Goal: Communication & Community: Answer question/provide support

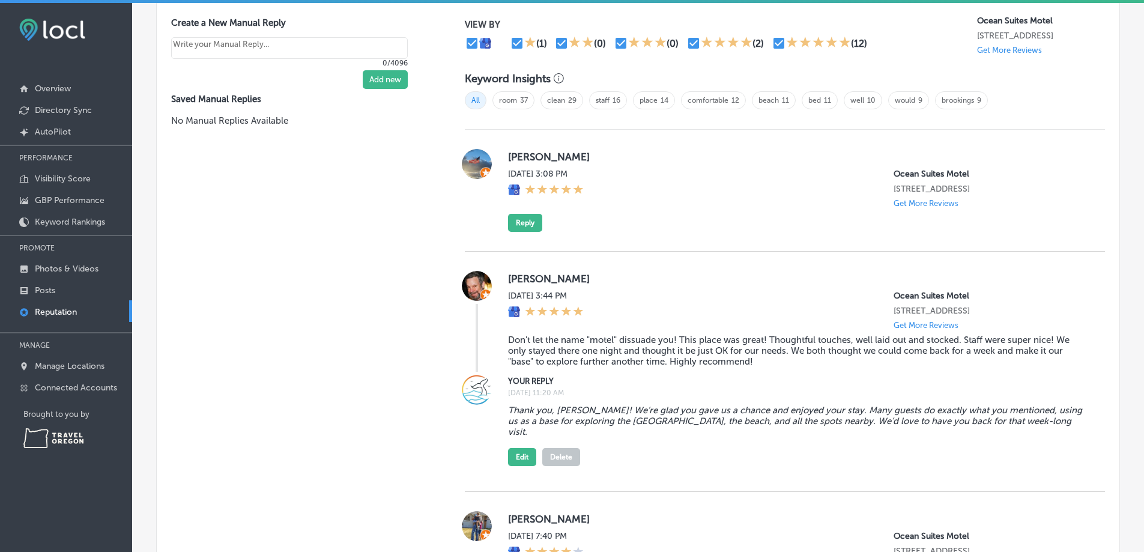
scroll to position [721, 0]
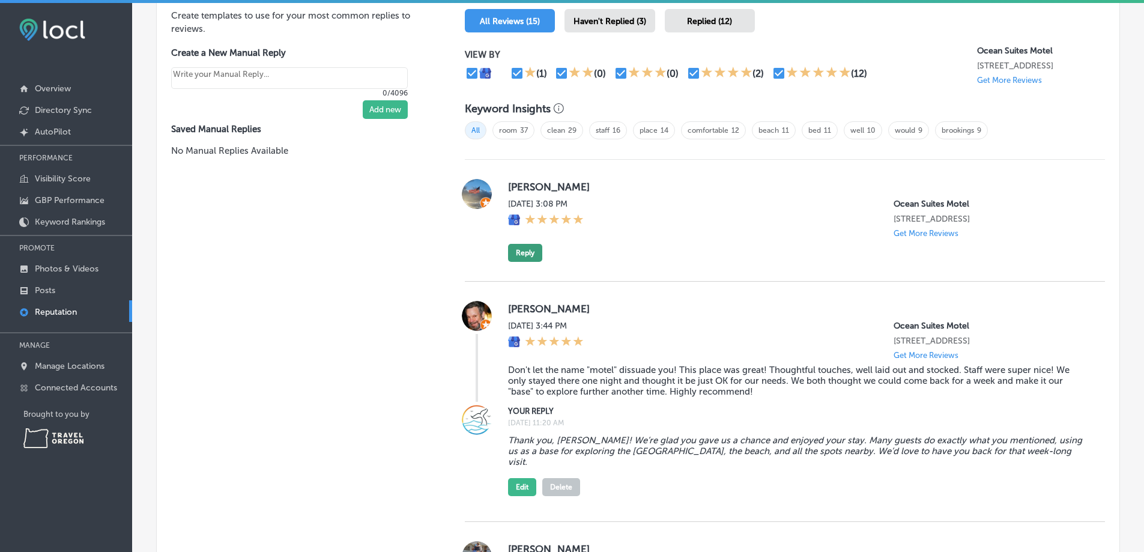
click at [515, 262] on button "Reply" at bounding box center [525, 253] width 34 height 18
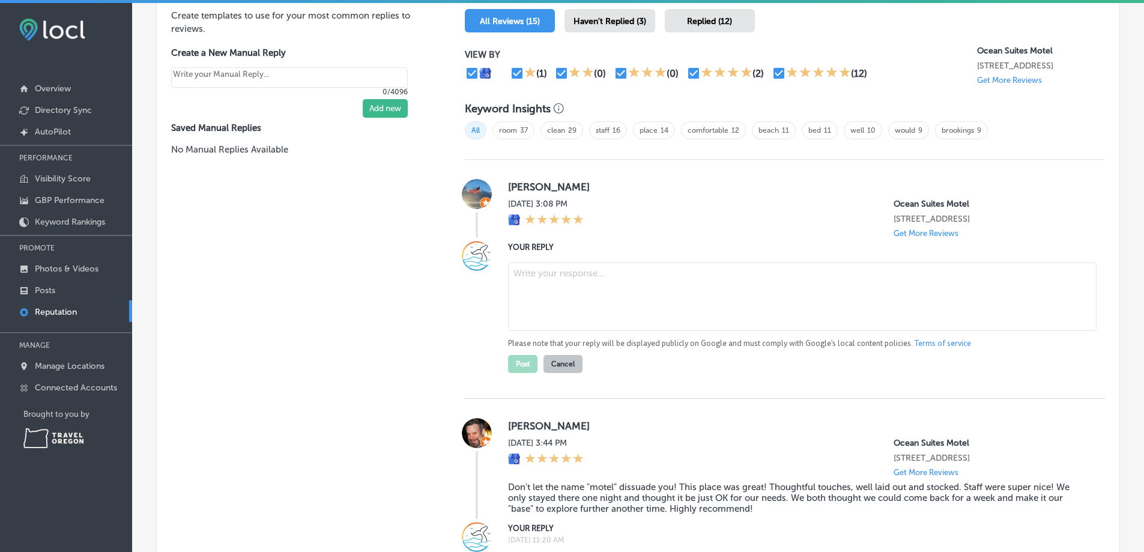
click at [557, 291] on textarea at bounding box center [802, 296] width 588 height 68
paste textarea "Thanks for staying with us, [PERSON_NAME]. We appreciate the review and hope to…"
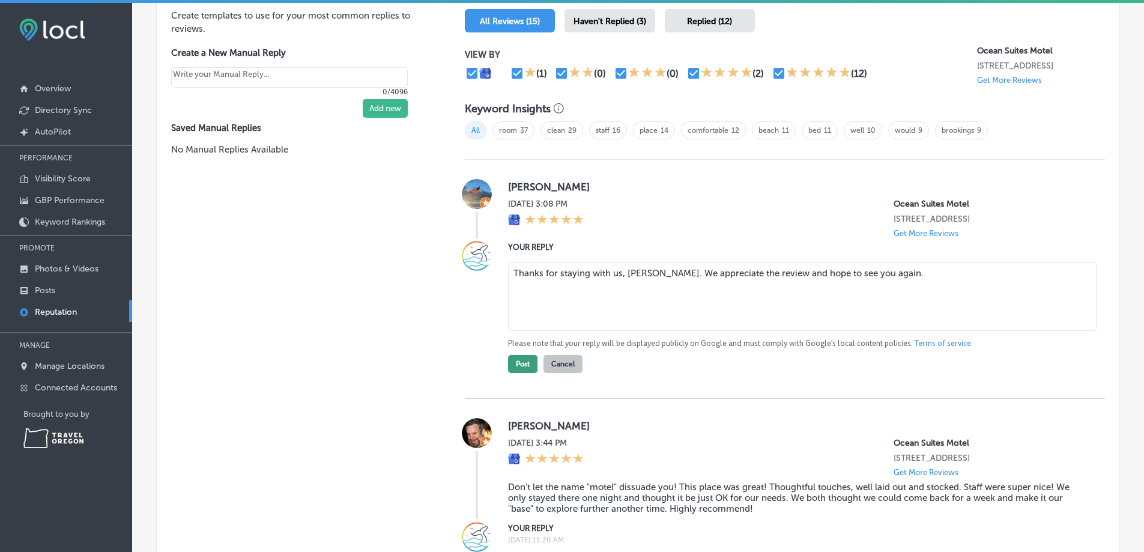
type textarea "Thanks for staying with us, [PERSON_NAME]. We appreciate the review and hope to…"
click at [521, 373] on button "Post" at bounding box center [522, 364] width 29 height 18
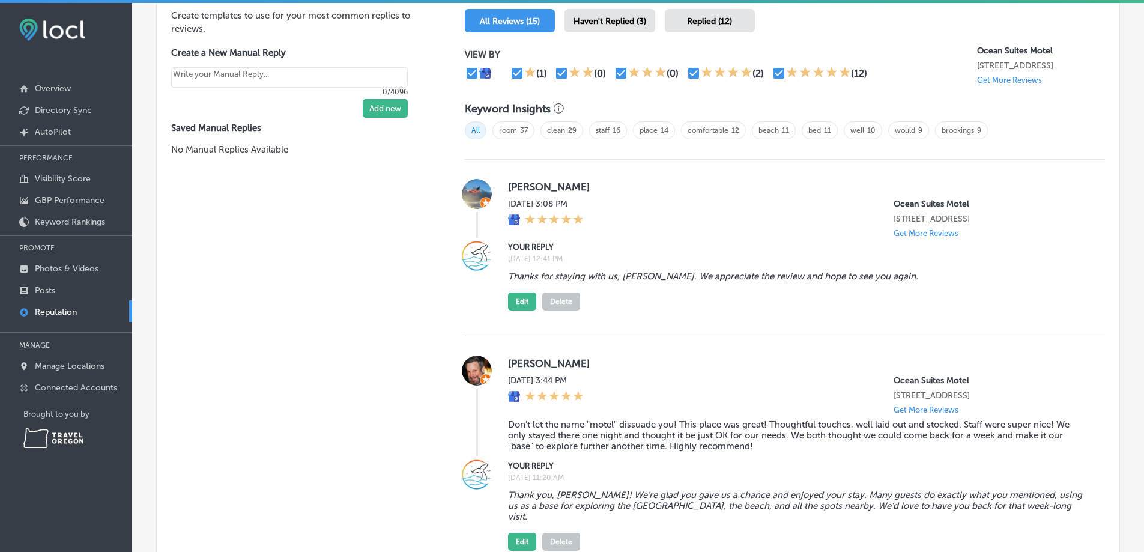
click at [564, 310] on button "Delete" at bounding box center [561, 301] width 38 height 18
type textarea "x"
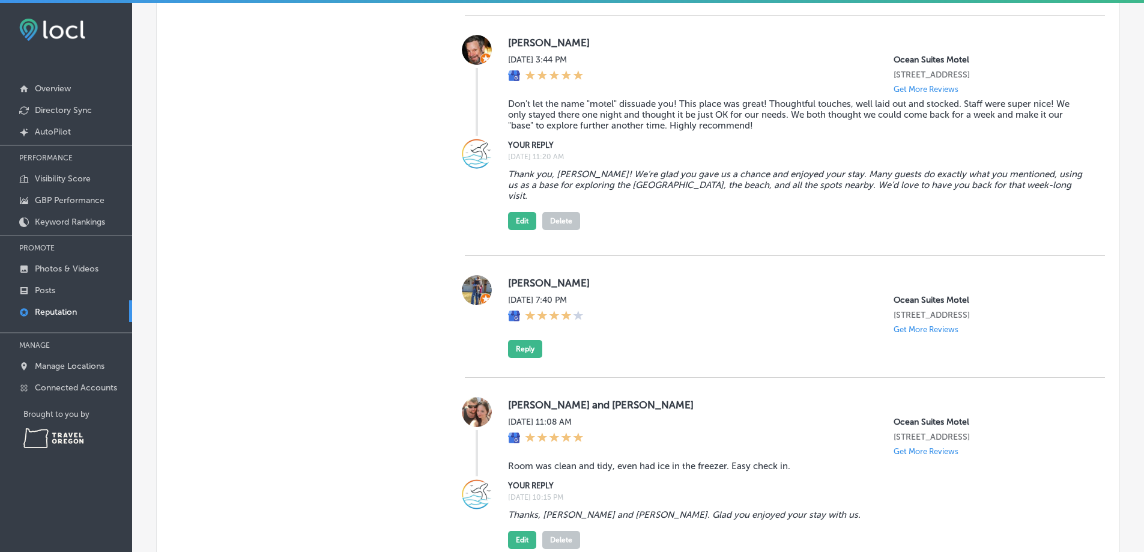
scroll to position [1021, 0]
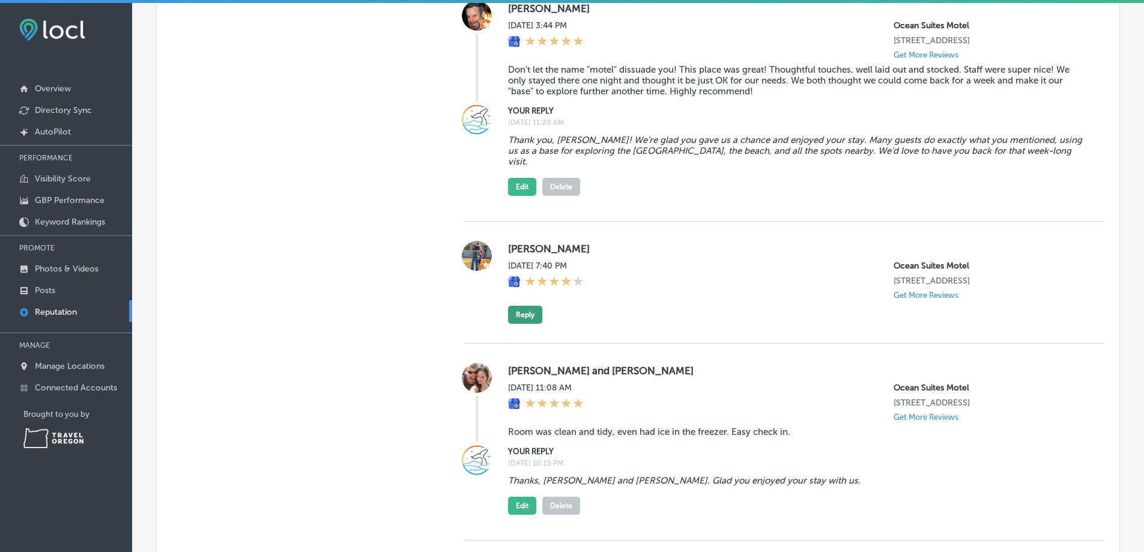
click at [528, 324] on button "Reply" at bounding box center [525, 315] width 34 height 18
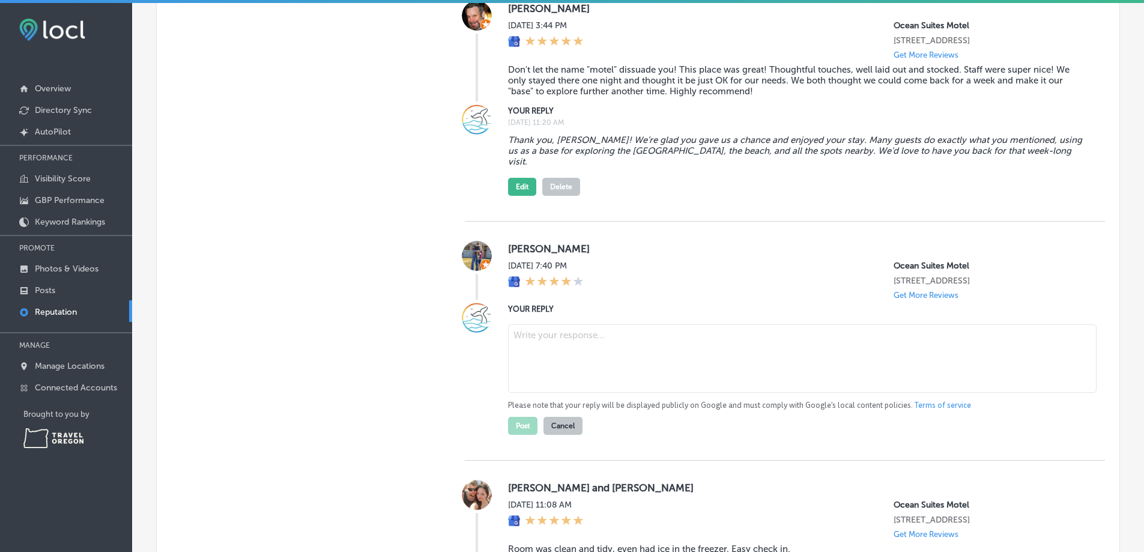
click at [575, 364] on textarea at bounding box center [802, 358] width 588 height 68
paste textarea "Thanks for staying with us, [PERSON_NAME]. We appreciate the review and hope to…"
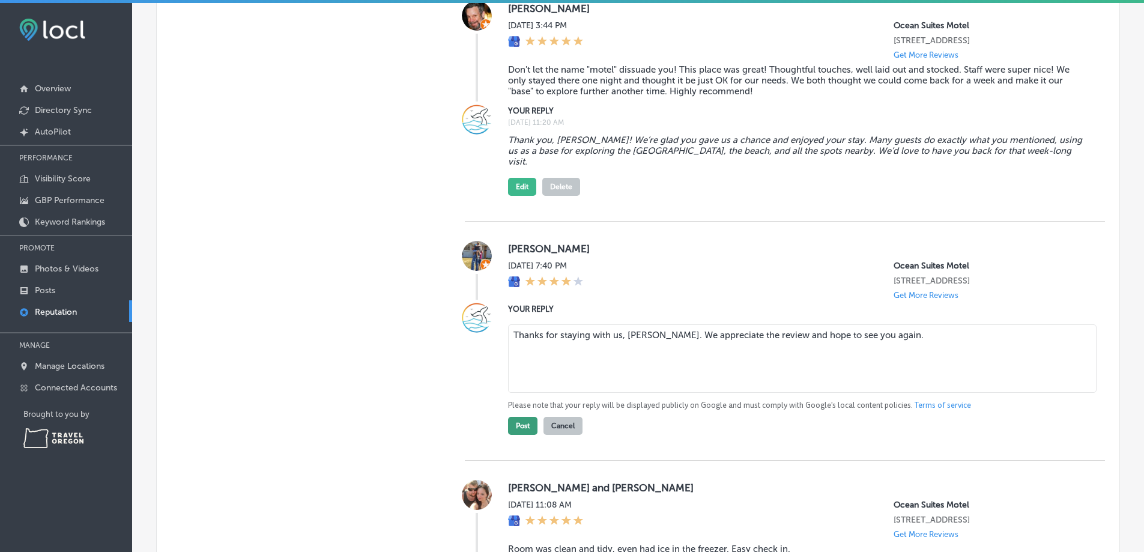
type textarea "Thanks for staying with us, [PERSON_NAME]. We appreciate the review and hope to…"
click at [519, 435] on button "Post" at bounding box center [522, 426] width 29 height 18
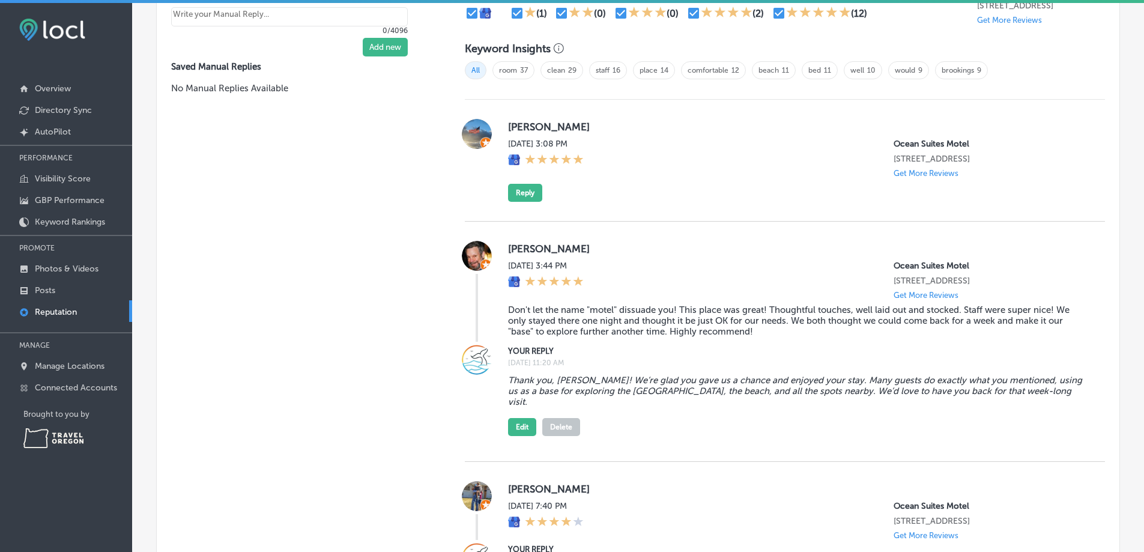
type textarea "x"
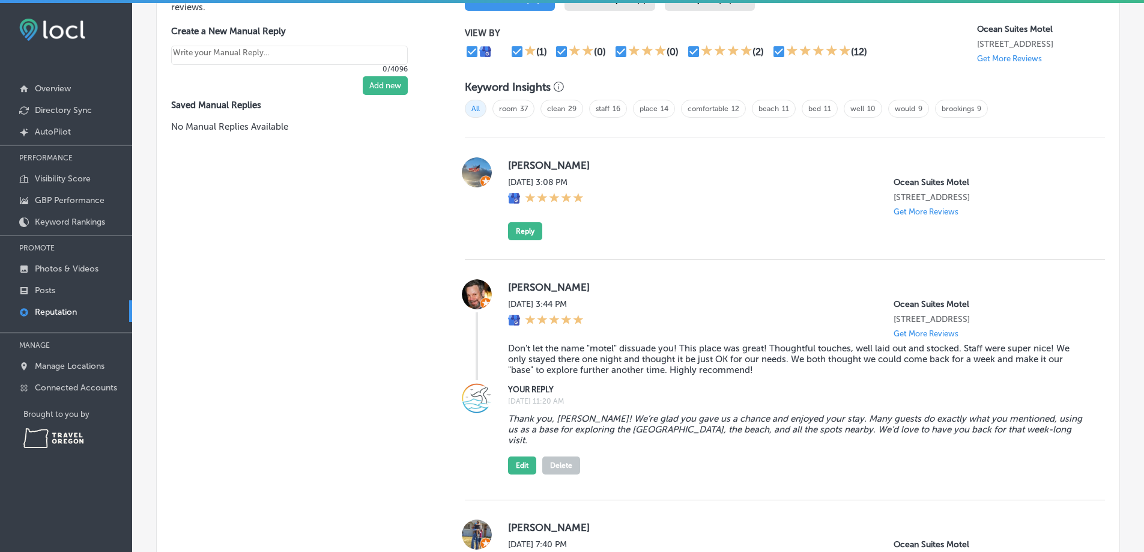
scroll to position [721, 0]
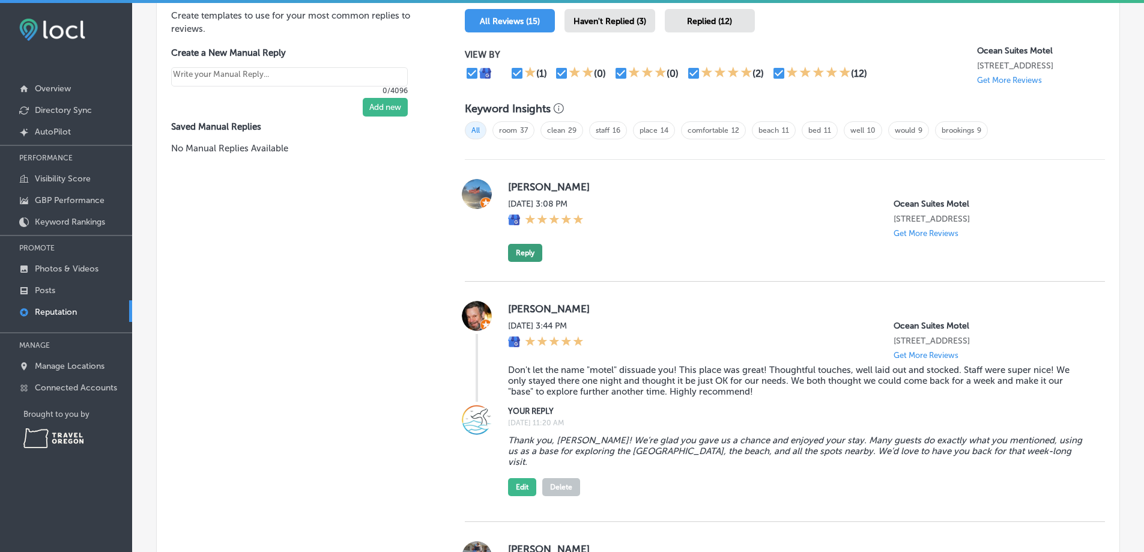
click at [528, 262] on button "Reply" at bounding box center [525, 253] width 34 height 18
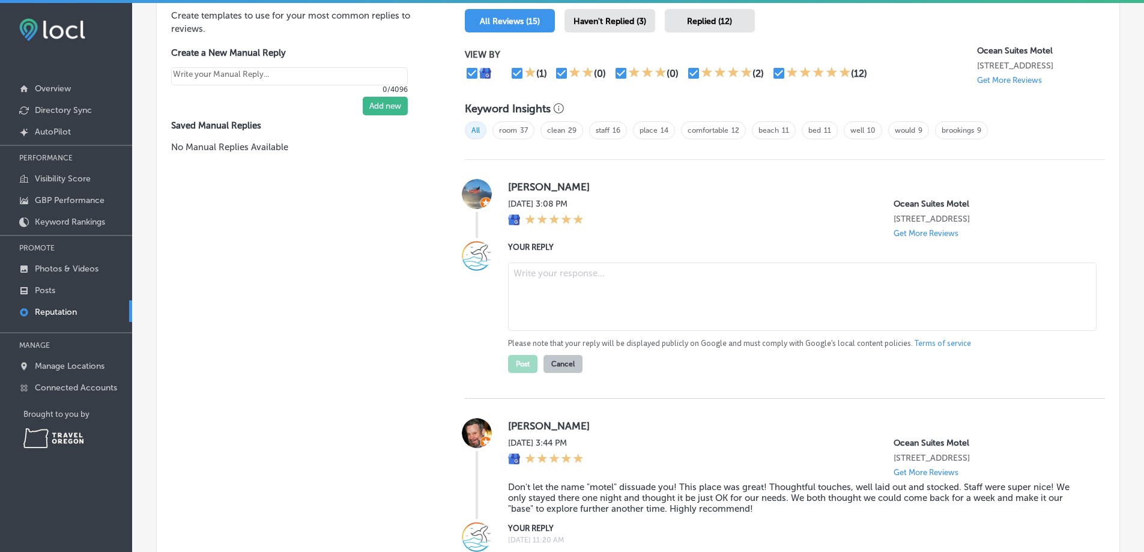
click at [561, 292] on textarea at bounding box center [802, 296] width 588 height 68
paste textarea "Thanks for the 5 stars, [PERSON_NAME]. We appreciate you choosing to stay with …"
type textarea "Thanks for the 5 stars, [PERSON_NAME]. We appreciate you choosing to stay with …"
click at [518, 373] on button "Post" at bounding box center [522, 364] width 29 height 18
type textarea "x"
